Goal: Use online tool/utility: Utilize a website feature to perform a specific function

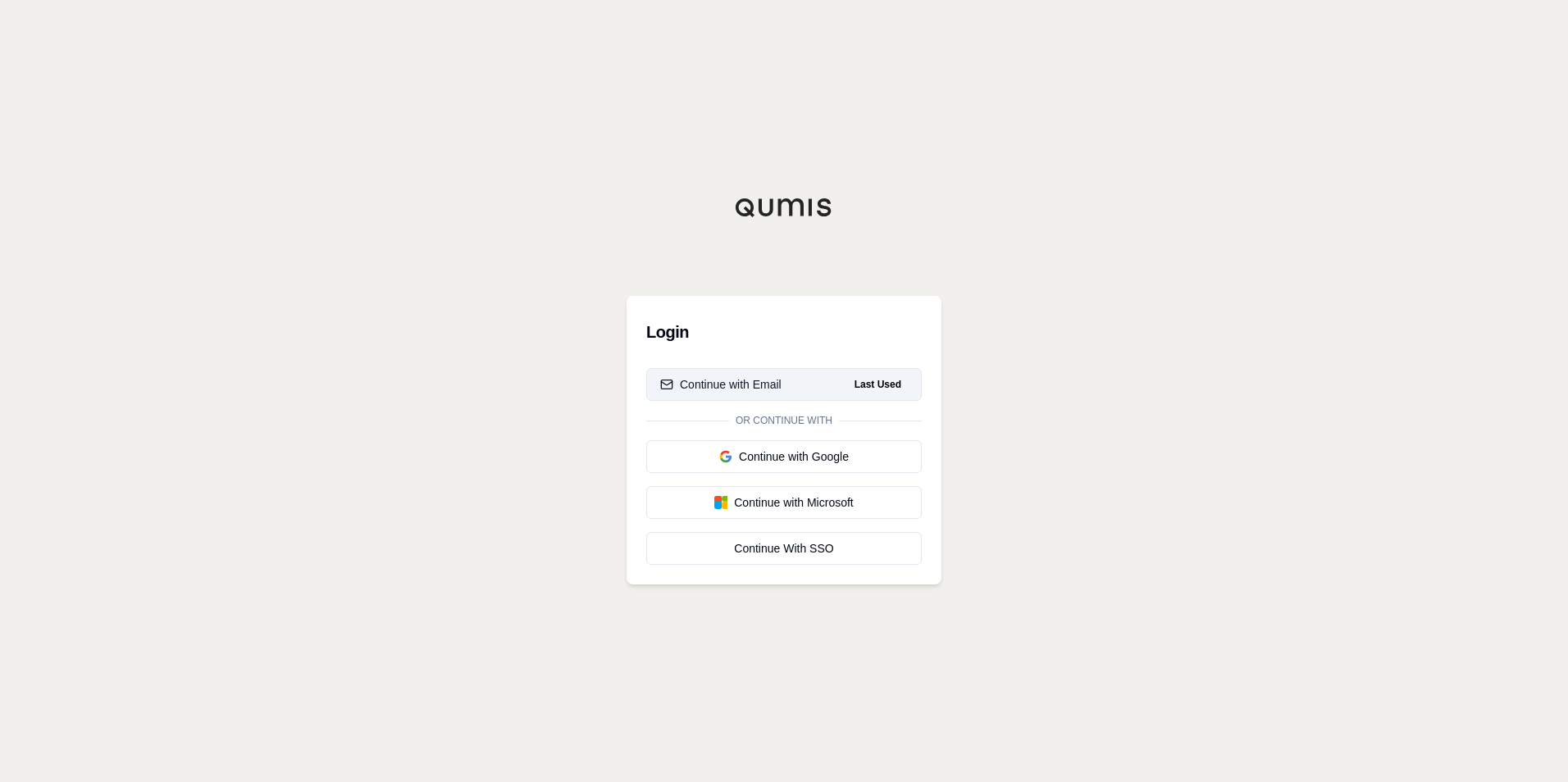
click at [741, 389] on div "Continue with Email" at bounding box center [720, 385] width 121 height 16
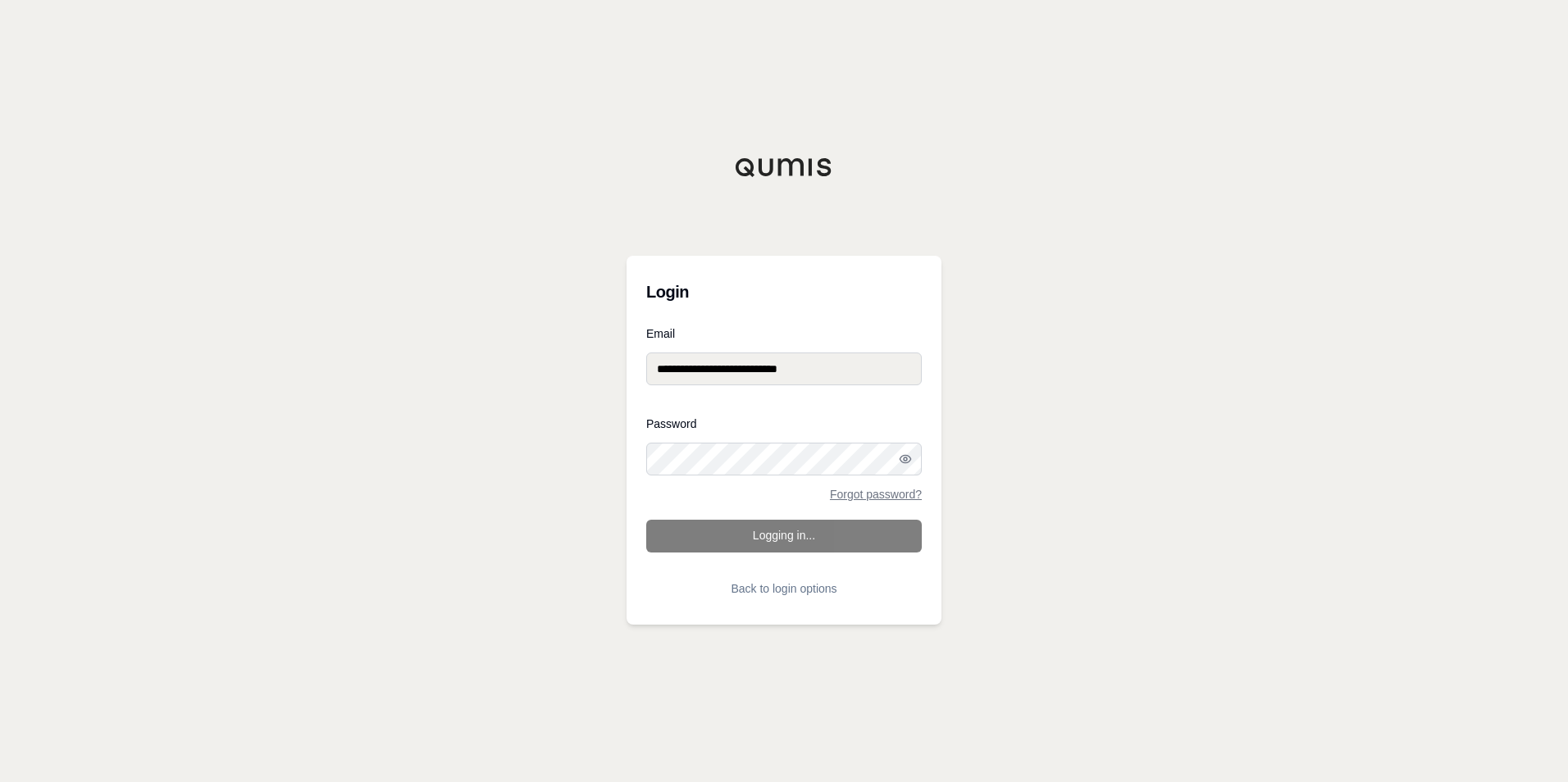
click at [747, 549] on form "**********" at bounding box center [784, 467] width 275 height 277
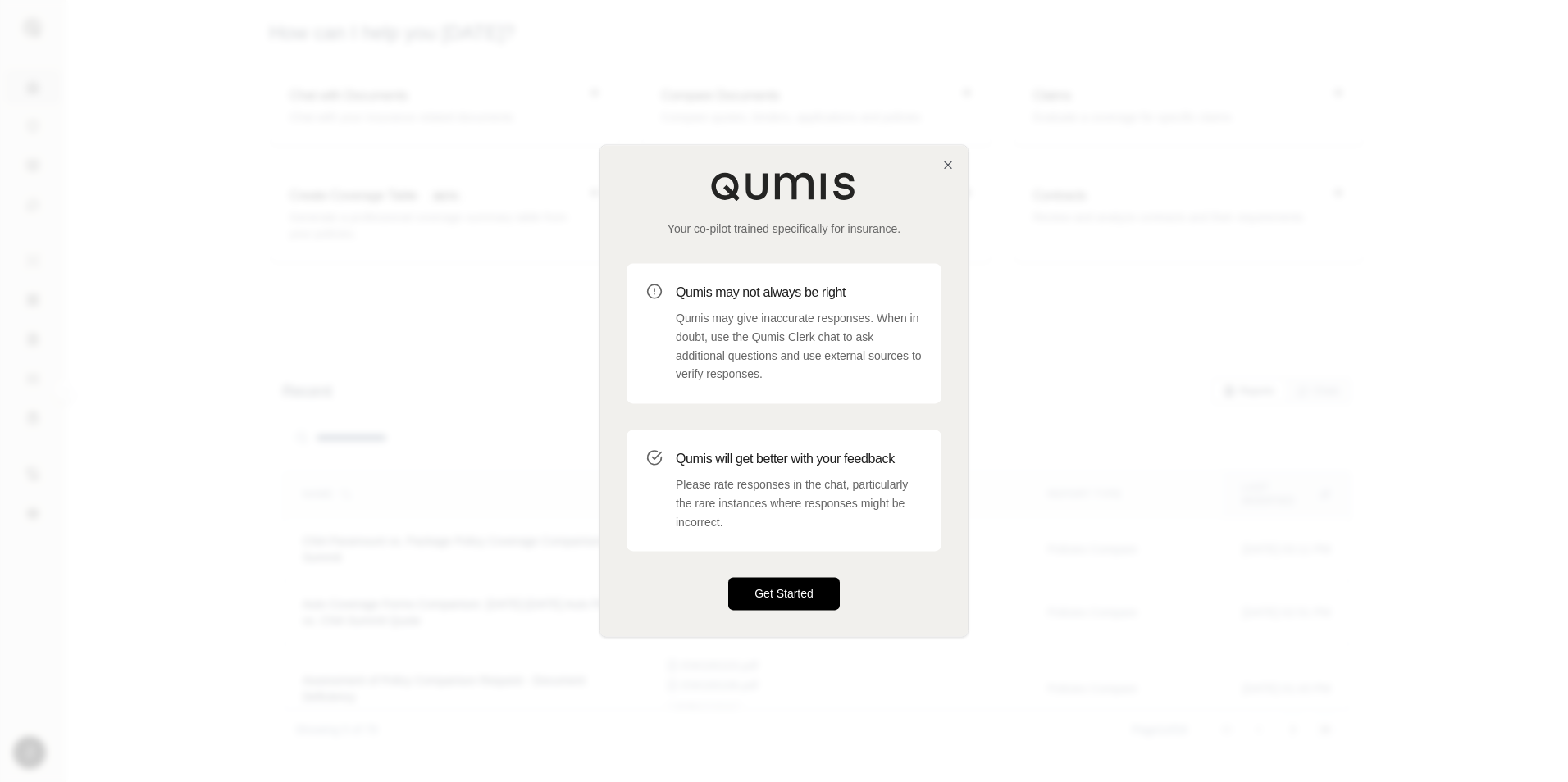
click at [784, 591] on button "Get Started" at bounding box center [784, 594] width 111 height 33
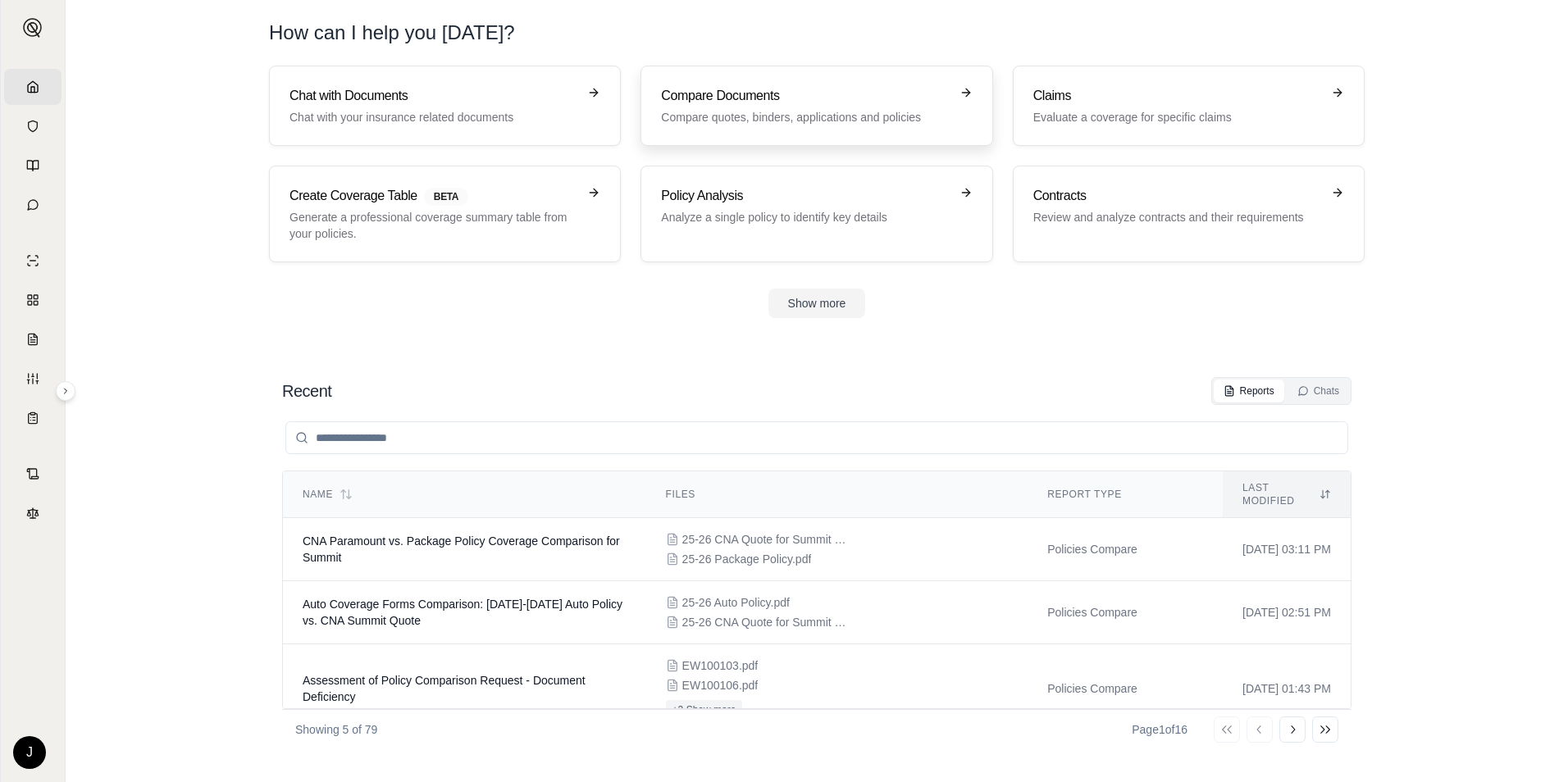
click at [739, 103] on h3 "Compare Documents" at bounding box center [805, 96] width 288 height 20
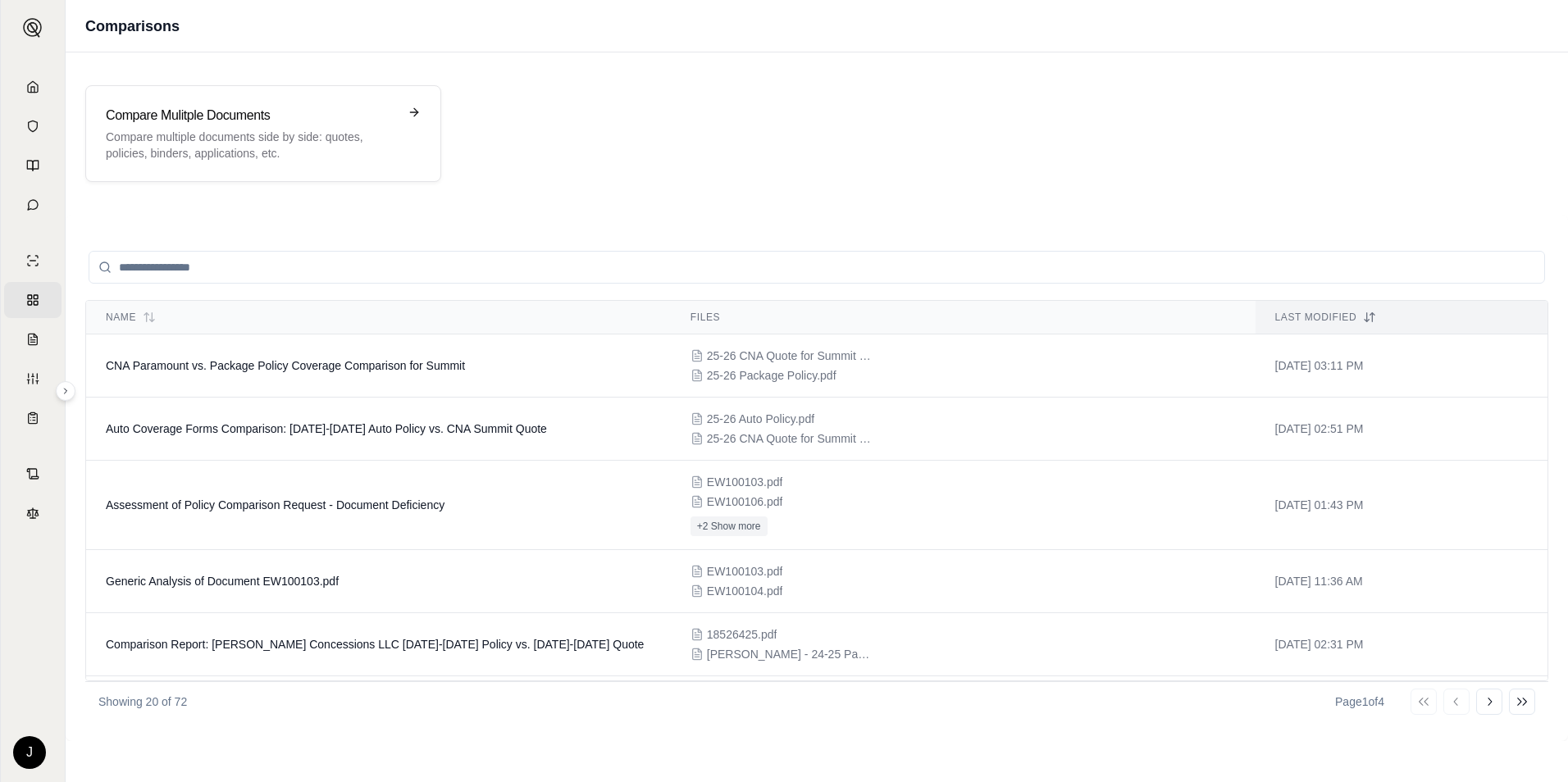
click at [196, 45] on div "Comparisons" at bounding box center [817, 26] width 1502 height 53
click at [203, 112] on h3 "Compare Mulitple Documents" at bounding box center [252, 116] width 292 height 20
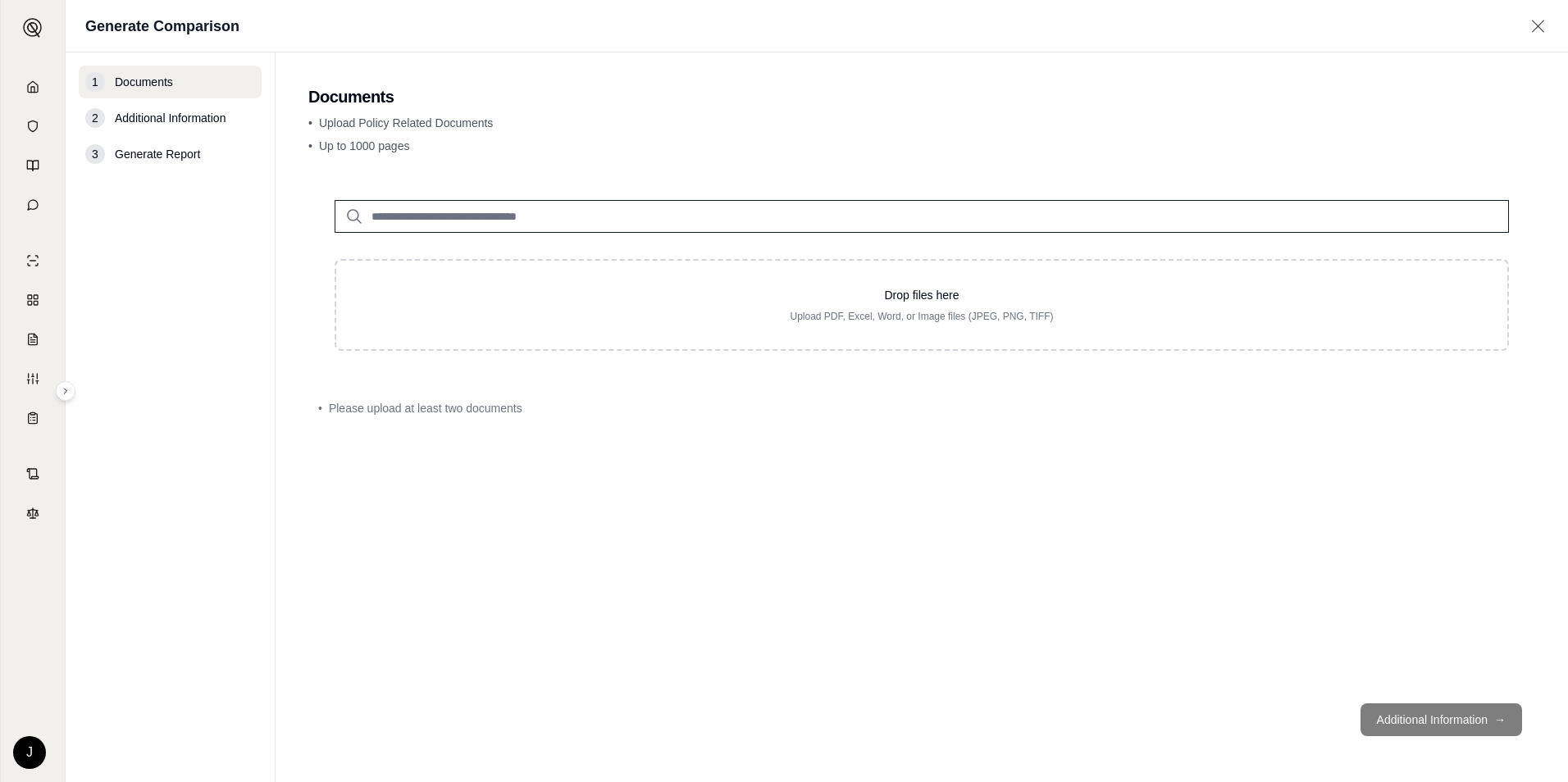
drag, startPoint x: 459, startPoint y: 689, endPoint x: 408, endPoint y: 670, distance: 54.4
click at [459, 689] on div "Drop files here Upload PDF, Excel, Word, or Image files (JPEG, PNG, TIFF) • Ple…" at bounding box center [922, 432] width 1227 height 517
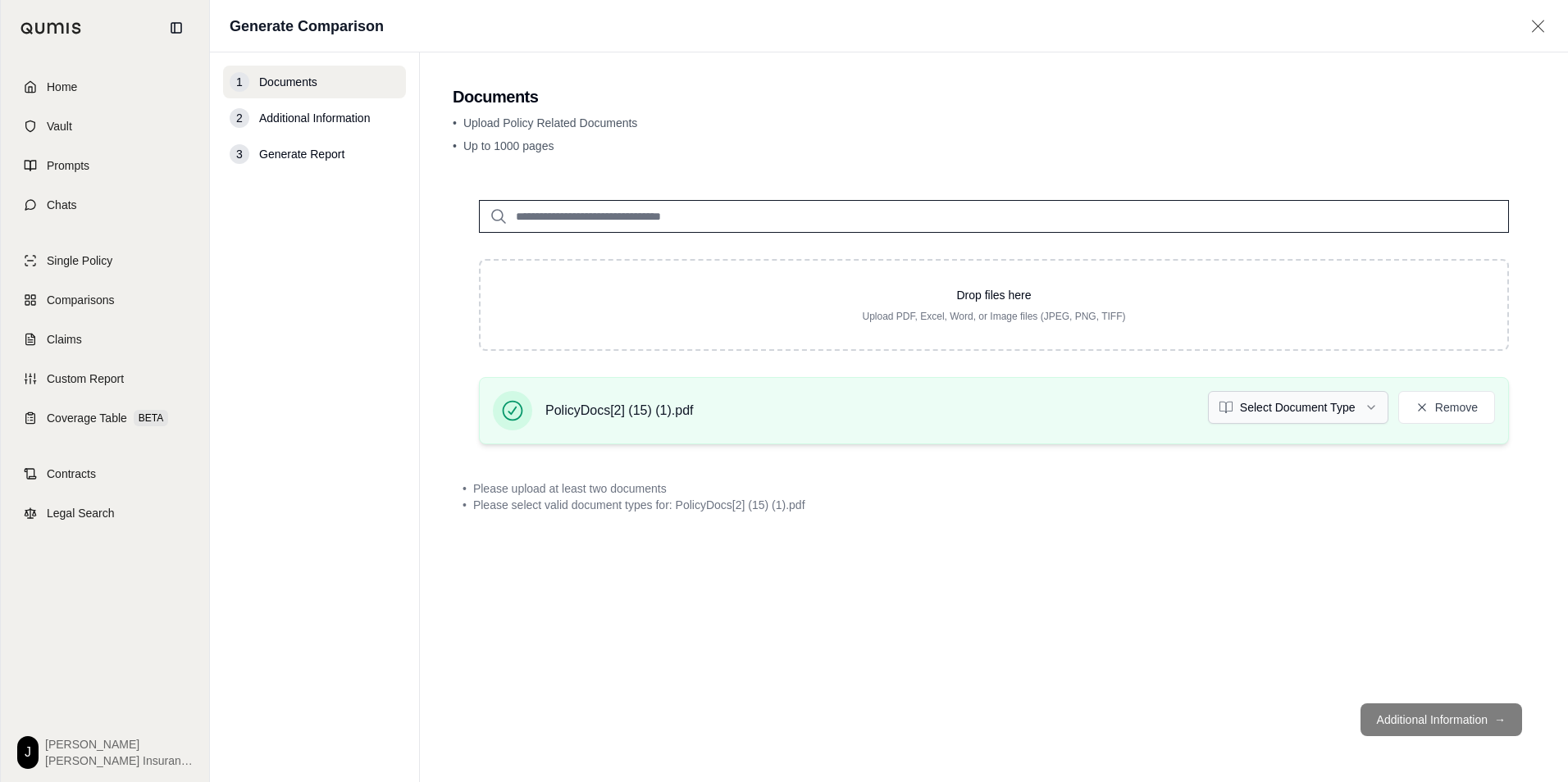
click at [1353, 400] on html "Home Vault Prompts Chats Single Policy Comparisons Claims Custom Report Coverag…" at bounding box center [784, 391] width 1568 height 782
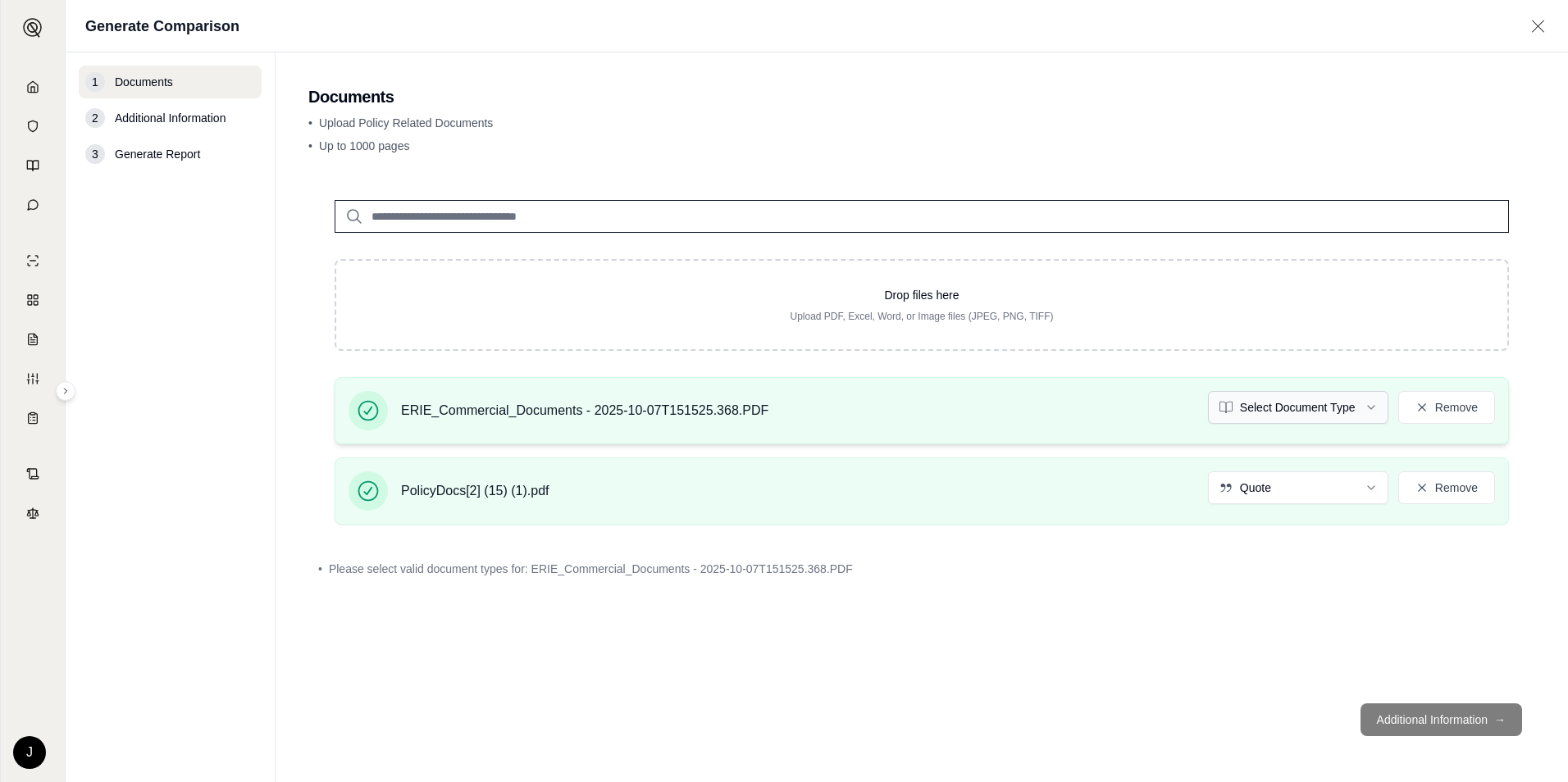
click at [1290, 405] on html "Home Vault Prompts Chats Single Policy Comparisons Claims Custom Report Coverag…" at bounding box center [784, 391] width 1568 height 782
click at [1434, 715] on footer "Additional Information →" at bounding box center [922, 720] width 1227 height 59
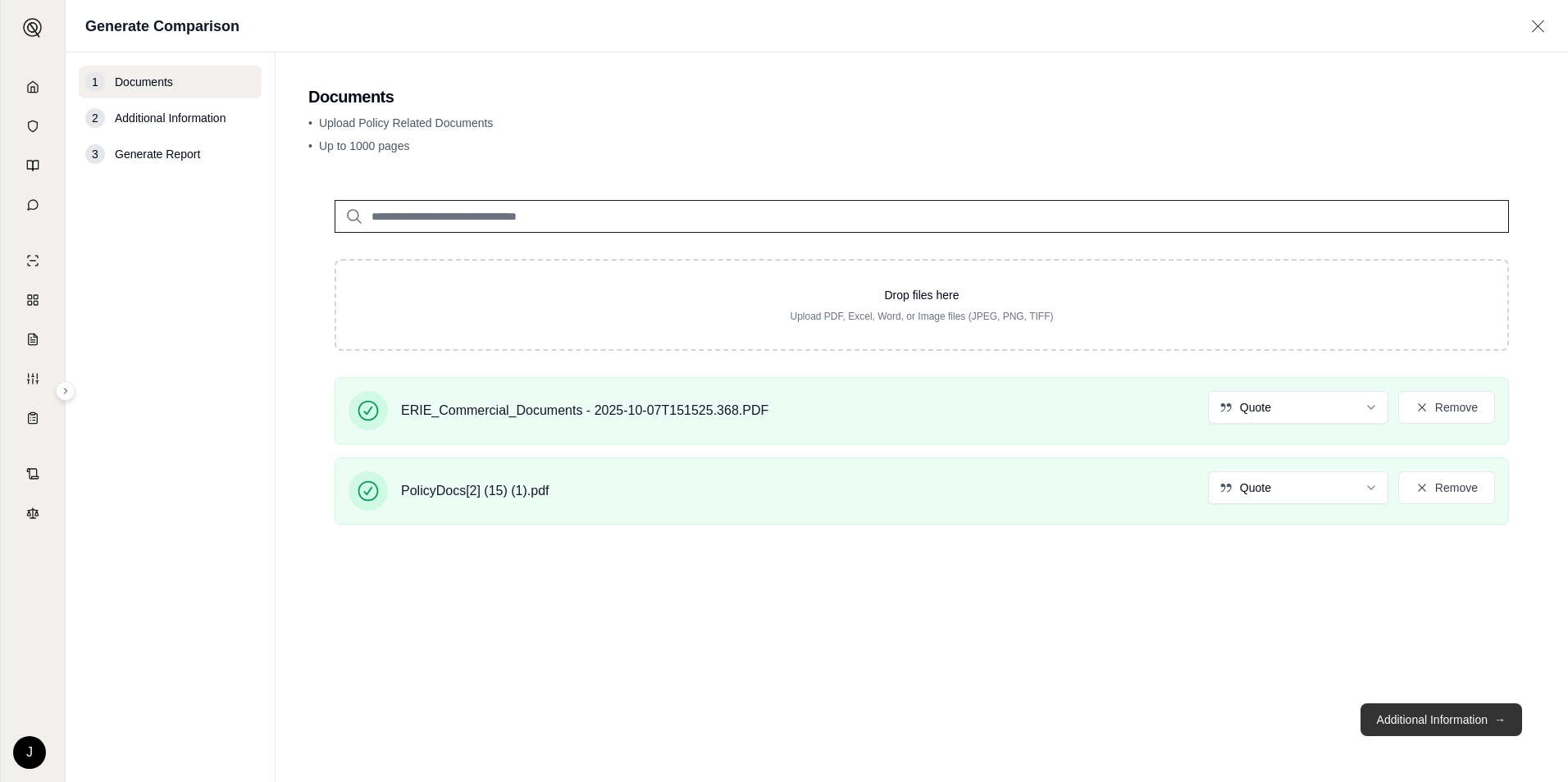
click at [1429, 726] on button "Additional Information →" at bounding box center [1441, 720] width 161 height 33
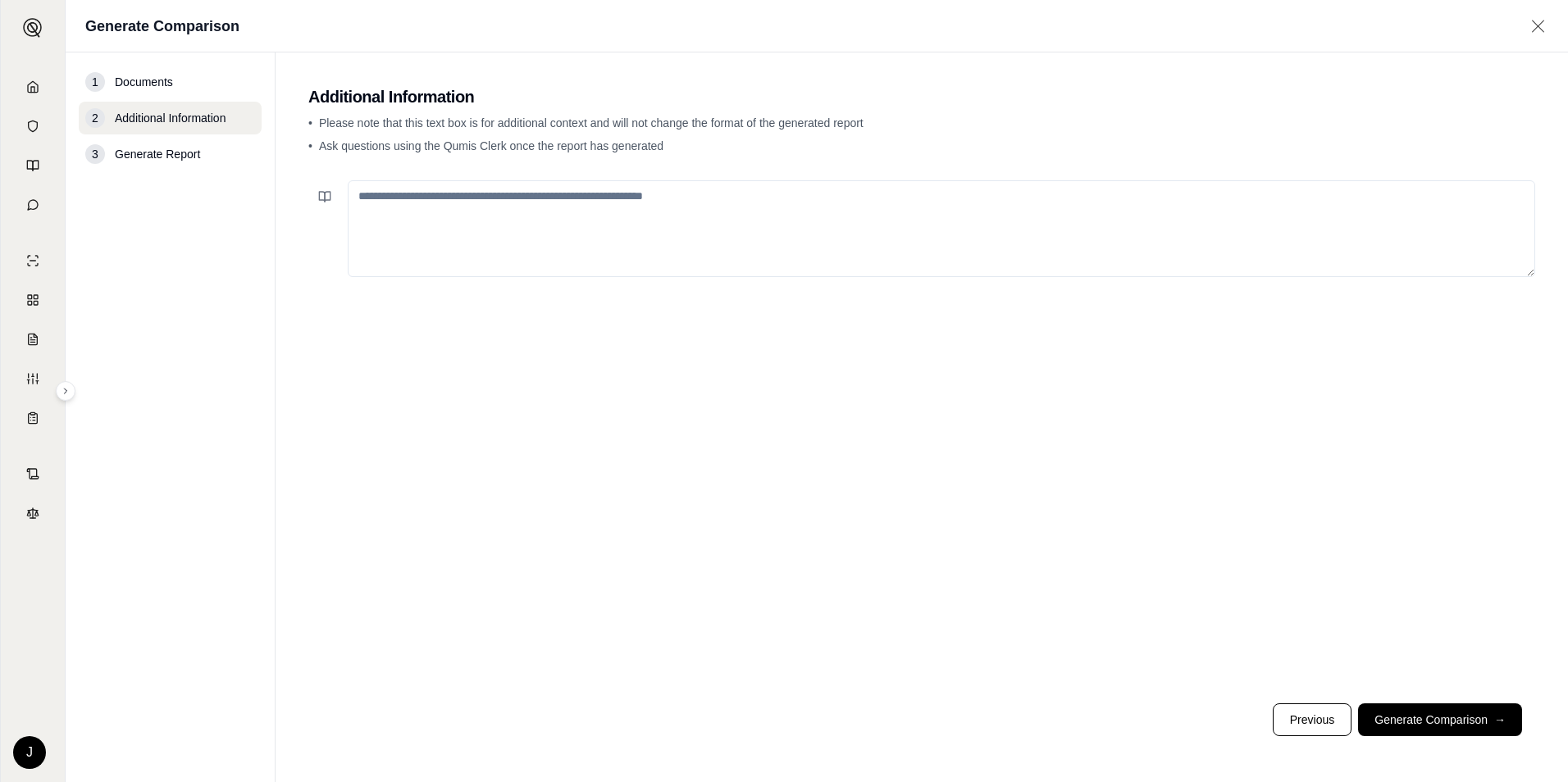
click at [547, 241] on textarea at bounding box center [942, 229] width 1188 height 97
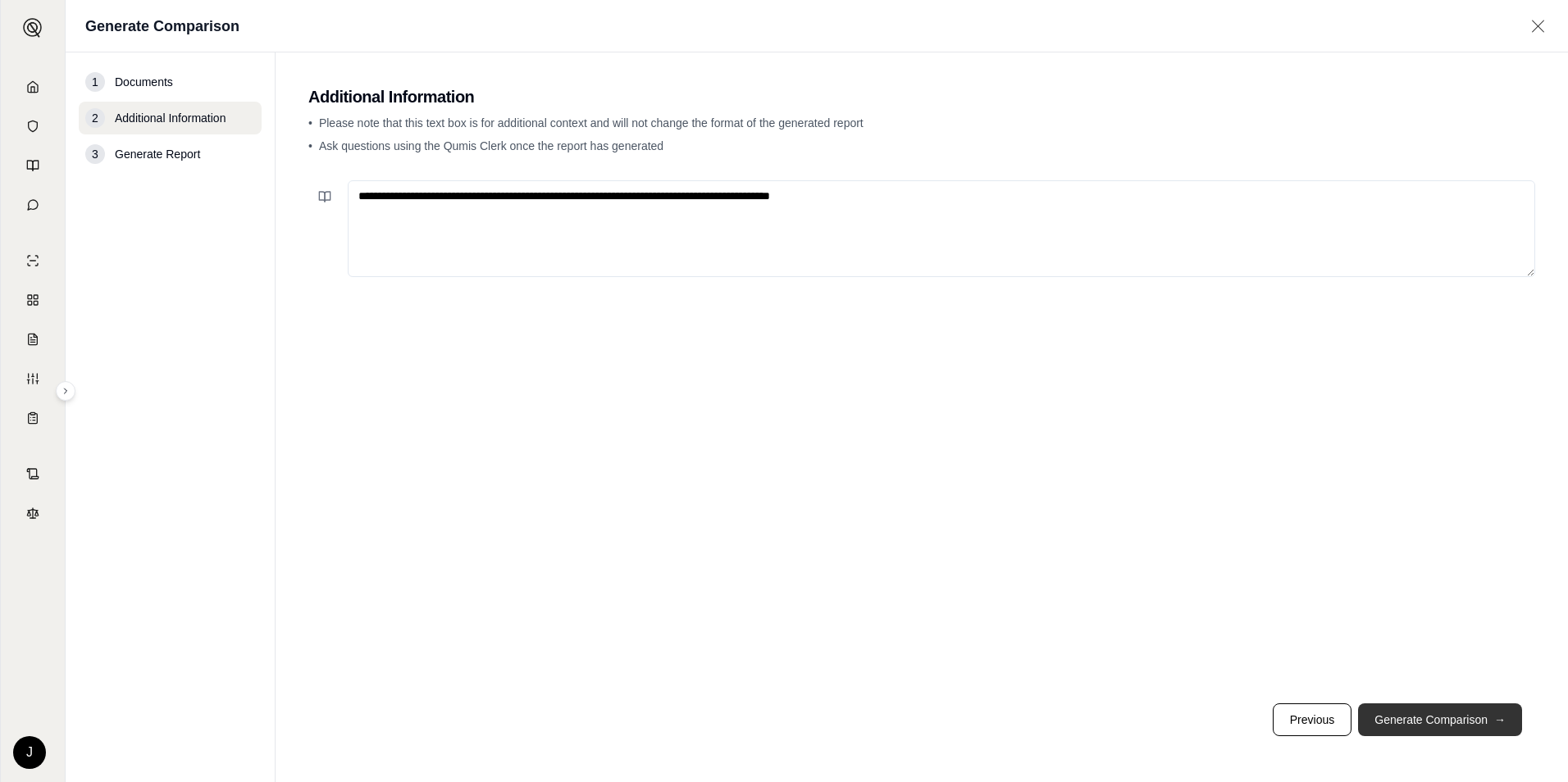
type textarea "**********"
click at [1446, 725] on button "Generate Comparison →" at bounding box center [1440, 720] width 164 height 33
